Goal: Information Seeking & Learning: Learn about a topic

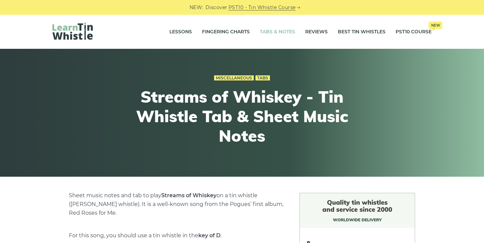
click at [272, 33] on link "Tabs & Notes" at bounding box center [277, 32] width 35 height 17
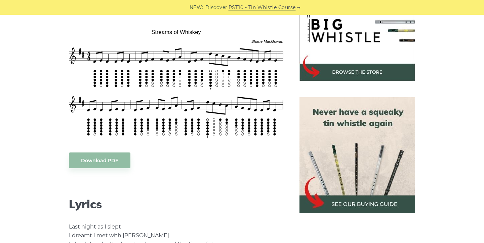
scroll to position [225, 0]
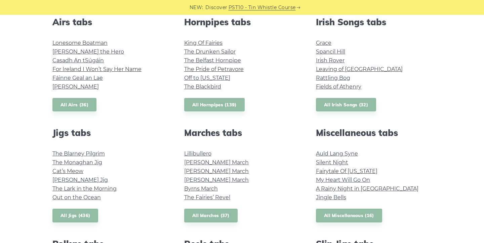
scroll to position [259, 0]
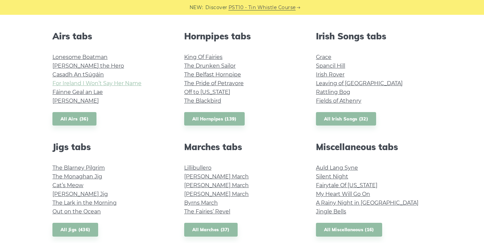
click at [127, 81] on link "For Ireland I Won’t Say Her Name" at bounding box center [96, 83] width 89 height 6
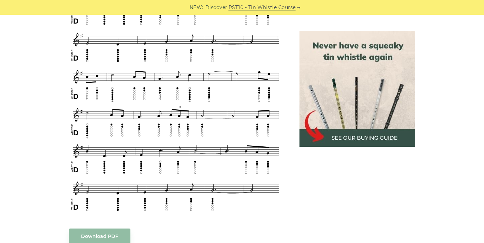
scroll to position [349, 0]
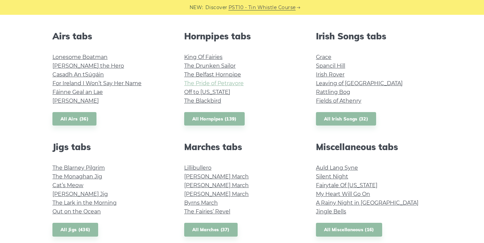
click at [197, 85] on link "The Pride of Petravore" at bounding box center [214, 83] width 60 height 6
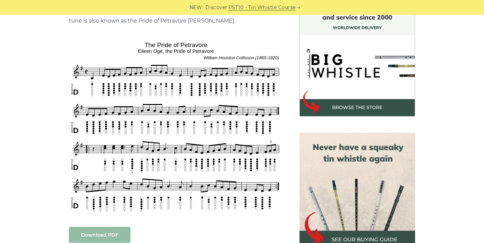
scroll to position [193, 0]
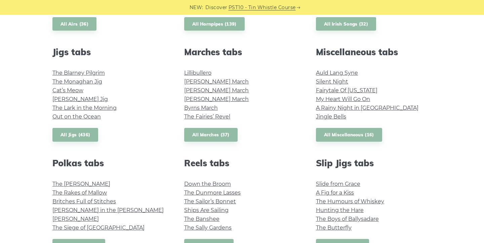
scroll to position [356, 0]
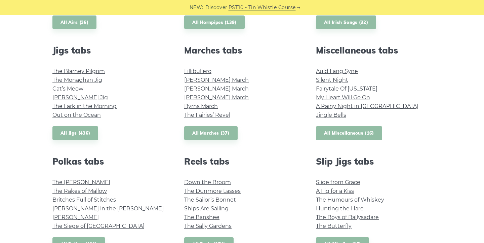
click at [335, 130] on link "All Miscellaneous (16)" at bounding box center [349, 133] width 66 height 14
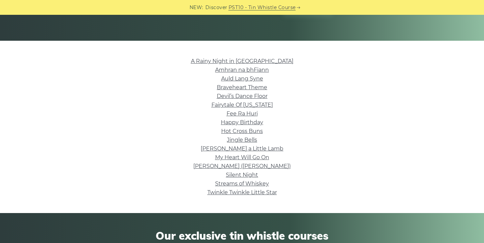
scroll to position [136, 0]
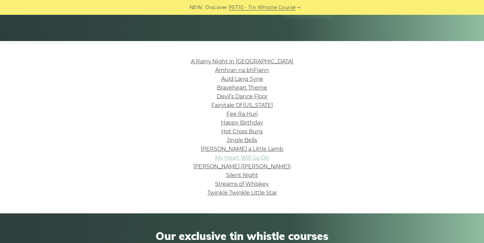
click at [260, 157] on link "My Heart Will Go On" at bounding box center [242, 157] width 54 height 6
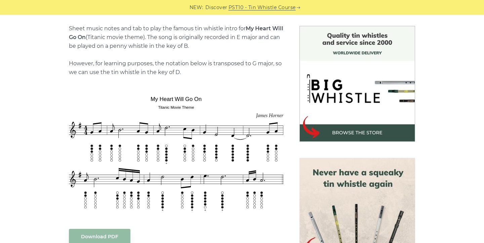
scroll to position [175, 0]
